Goal: Information Seeking & Learning: Learn about a topic

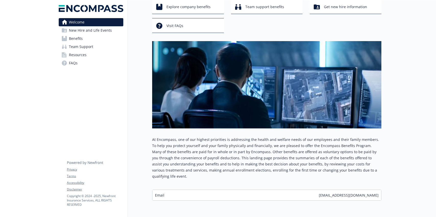
scroll to position [47, 0]
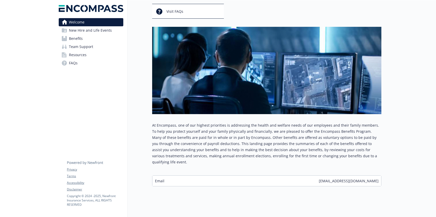
click at [84, 40] on link "Benefits" at bounding box center [91, 38] width 65 height 8
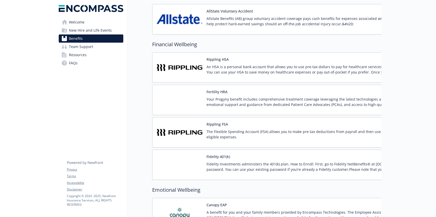
scroll to position [504, 0]
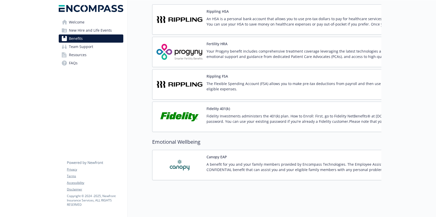
click at [239, 118] on p "Fidelity Investments administers the 401(k) plan. How to Enroll: First, go to F…" at bounding box center [324, 118] width 236 height 11
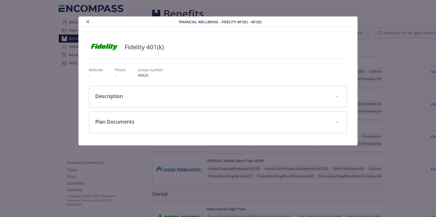
scroll to position [504, 0]
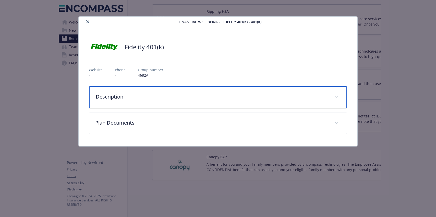
click at [177, 97] on p "Description" at bounding box center [212, 97] width 232 height 8
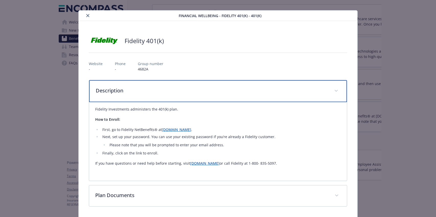
scroll to position [6, 0]
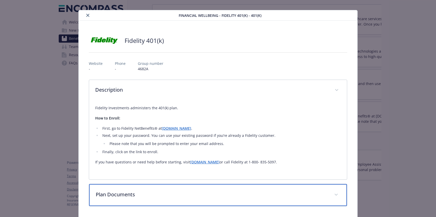
click at [163, 196] on p "Plan Documents" at bounding box center [212, 195] width 232 height 8
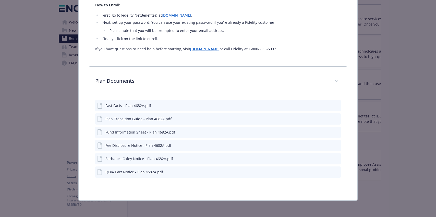
scroll to position [119, 0]
click at [337, 104] on icon "preview file" at bounding box center [336, 105] width 5 height 4
